Goal: Information Seeking & Learning: Learn about a topic

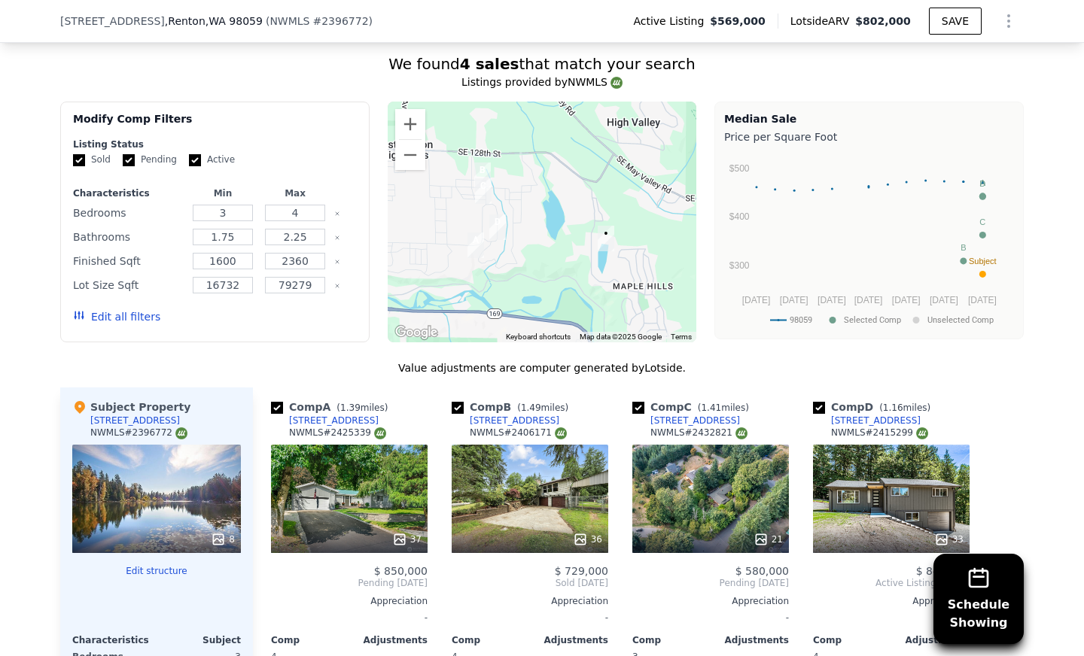
scroll to position [1271, 0]
click at [230, 216] on input "3" at bounding box center [222, 214] width 59 height 17
type input "2"
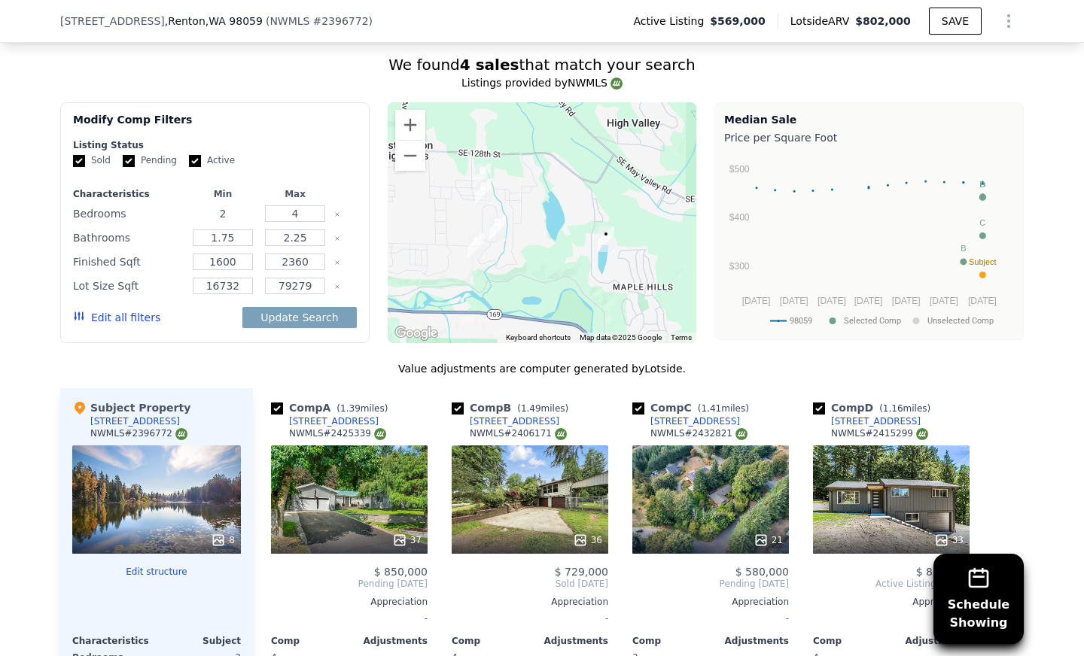
type input "2"
click at [235, 240] on input "1.75" at bounding box center [222, 238] width 59 height 17
click at [220, 240] on input "15" at bounding box center [222, 238] width 59 height 17
type input "1.5"
click at [299, 238] on input "2.25" at bounding box center [294, 238] width 59 height 17
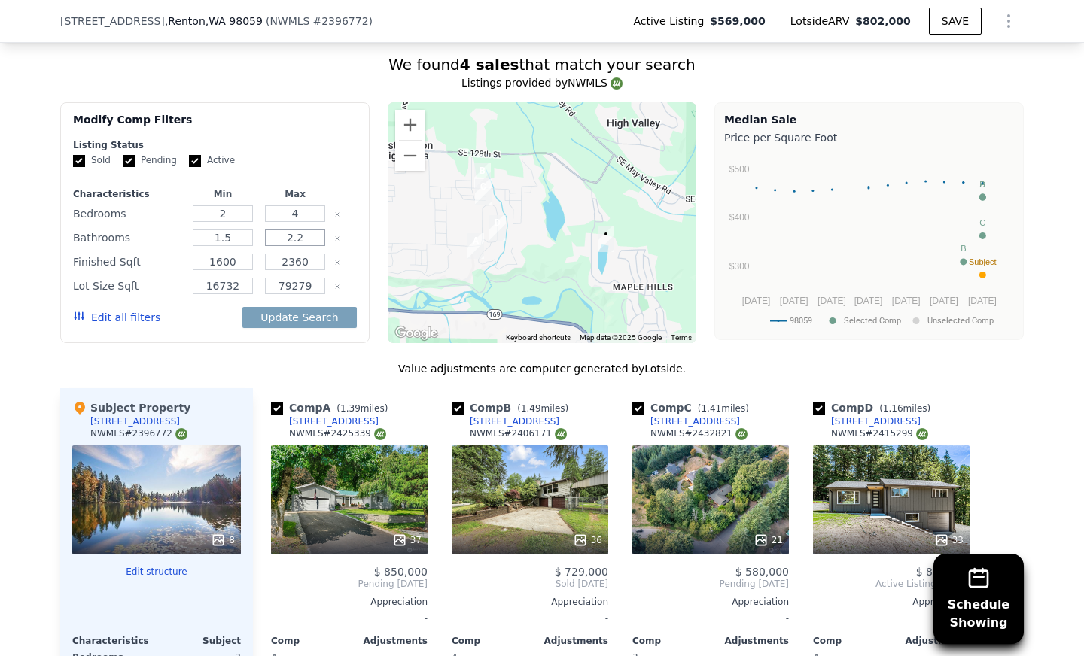
type input "2"
type input "3.5"
click at [243, 263] on input "1600" at bounding box center [222, 262] width 59 height 17
type input "1800"
click at [254, 291] on div "Lot Size Sqft 16732 79279" at bounding box center [215, 286] width 284 height 21
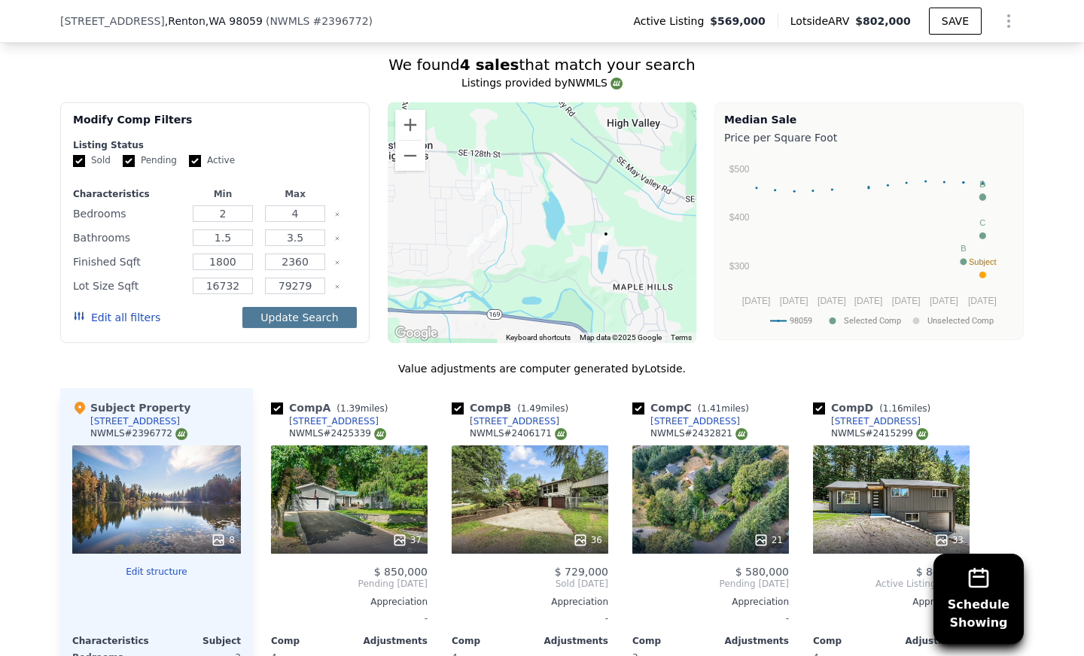
click at [307, 313] on button "Update Search" at bounding box center [299, 317] width 114 height 21
checkbox input "false"
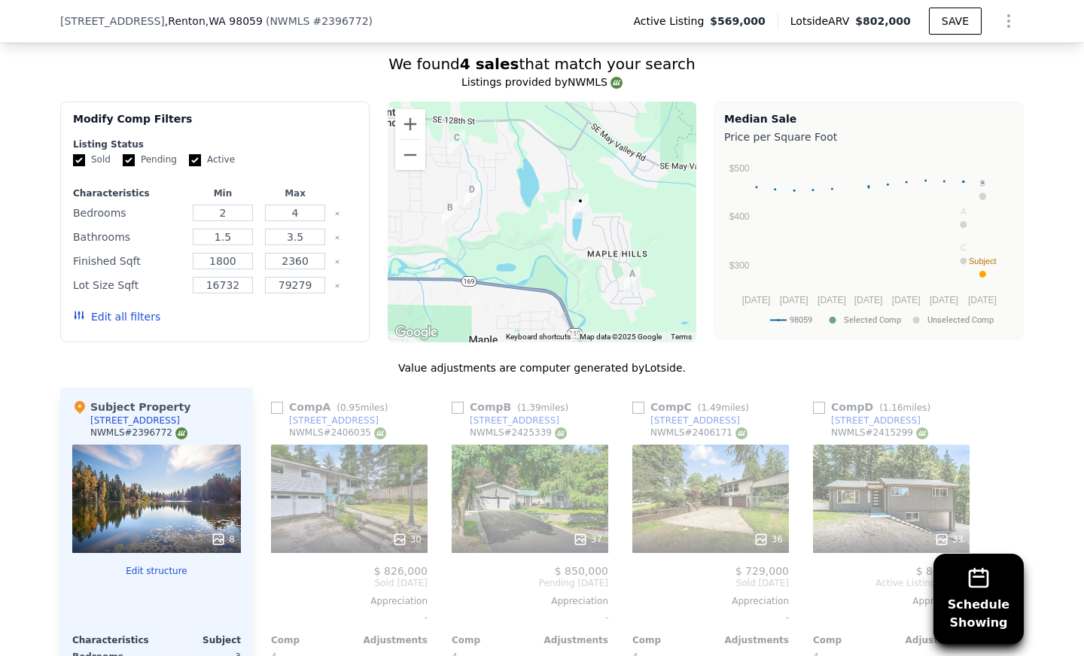
scroll to position [1273, 0]
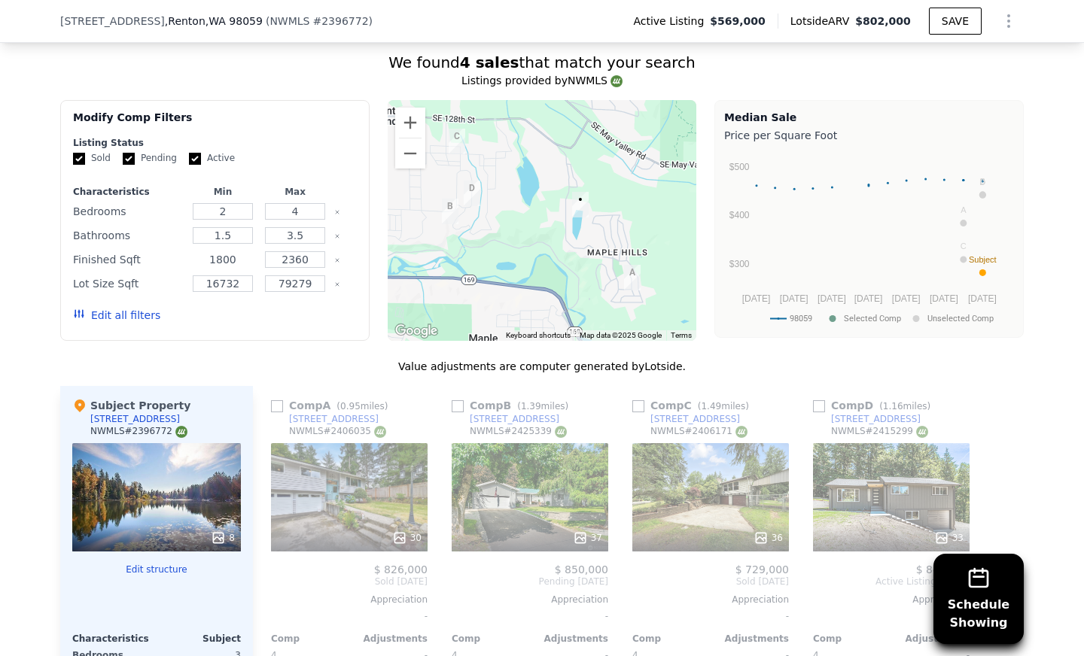
click at [216, 264] on input "1800" at bounding box center [222, 259] width 59 height 17
type input "1600"
click at [291, 321] on button "Update Search" at bounding box center [299, 315] width 114 height 21
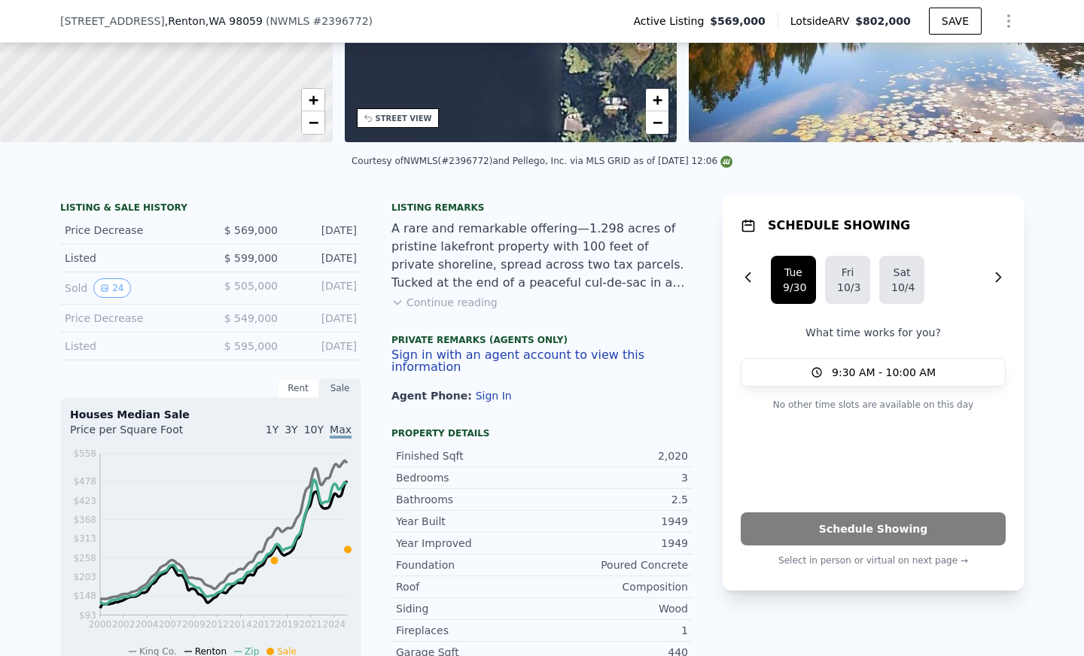
scroll to position [233, 0]
click at [455, 309] on button "Continue reading" at bounding box center [444, 301] width 106 height 15
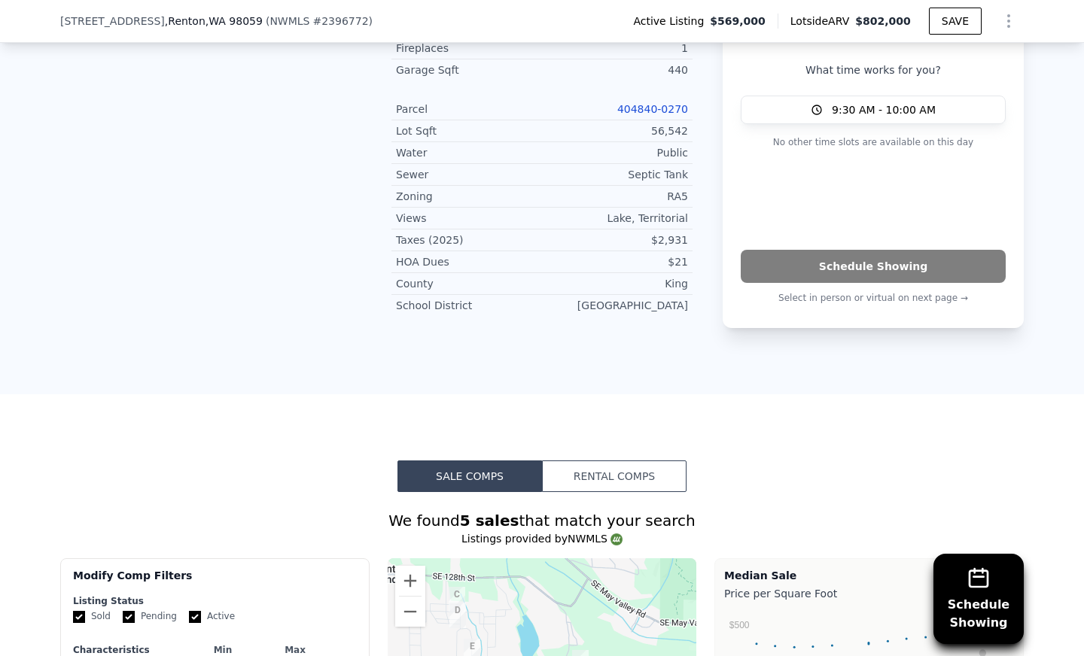
scroll to position [1050, 0]
